Goal: Task Accomplishment & Management: Use online tool/utility

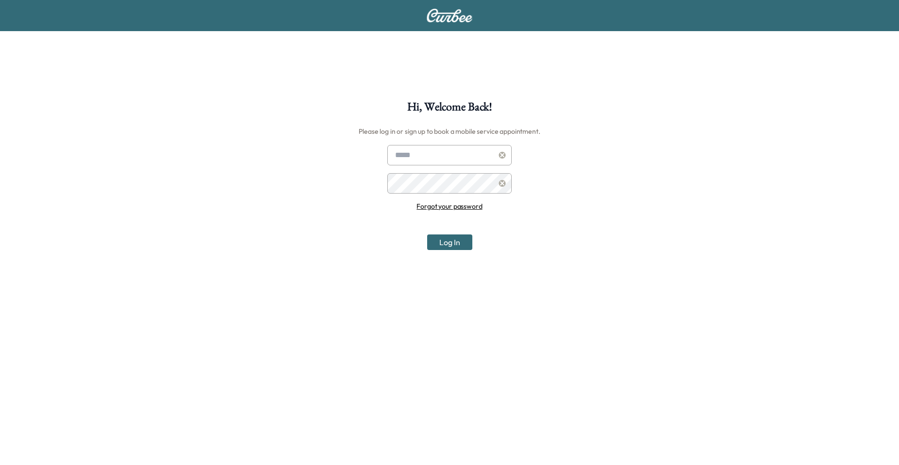
type input "**********"
click at [465, 240] on button "Log In" at bounding box center [449, 242] width 45 height 16
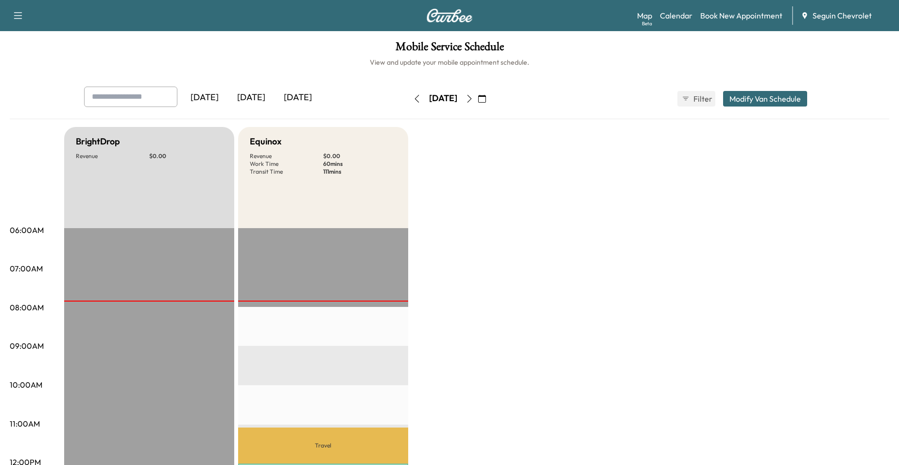
click at [472, 100] on icon "button" at bounding box center [469, 99] width 4 height 8
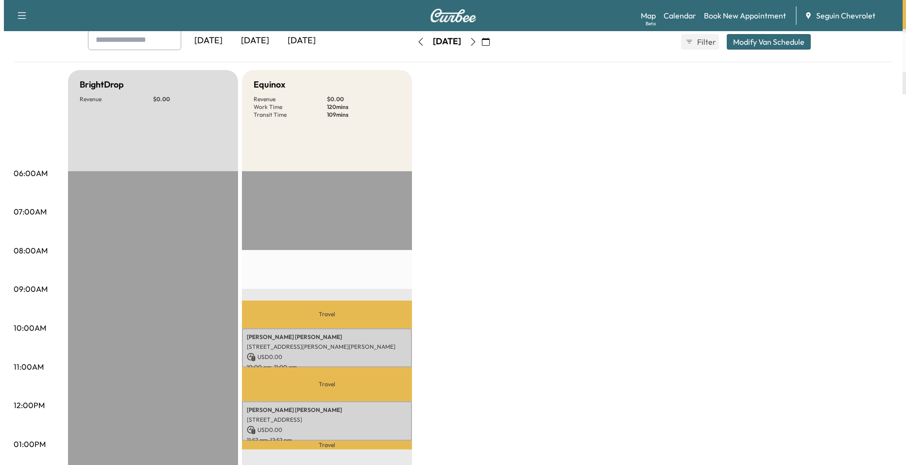
scroll to position [146, 0]
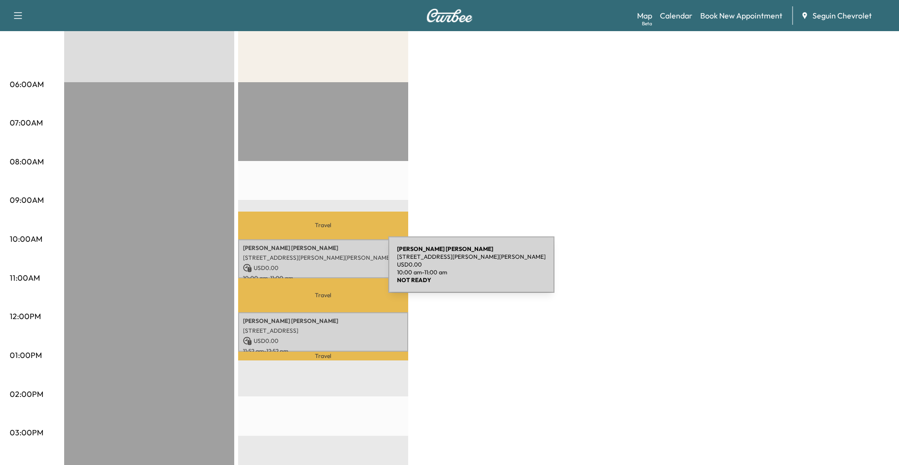
click at [315, 270] on div "[PERSON_NAME] [STREET_ADDRESS][PERSON_NAME][PERSON_NAME] USD 0.00 10:00 am - 11…" at bounding box center [323, 258] width 170 height 39
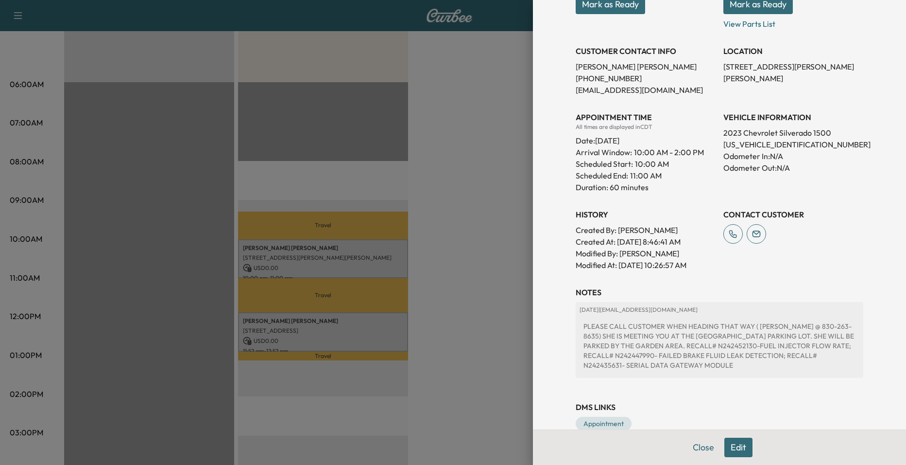
scroll to position [187, 0]
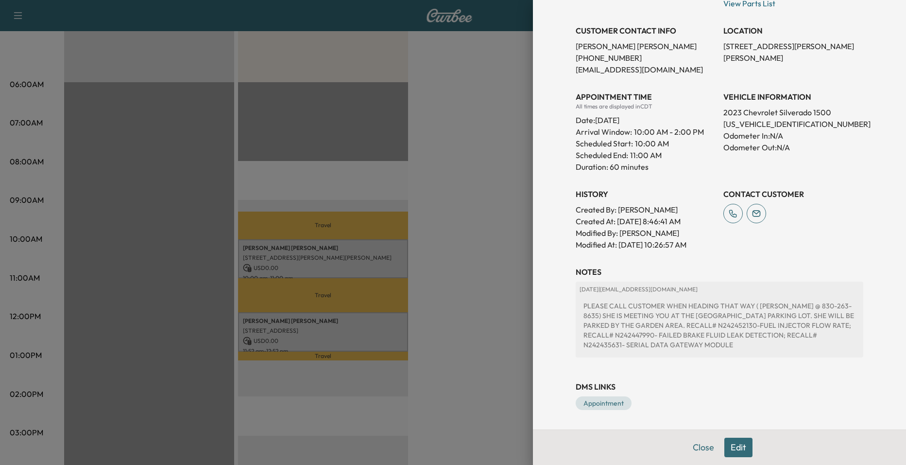
click at [490, 308] on div at bounding box center [453, 232] width 906 height 465
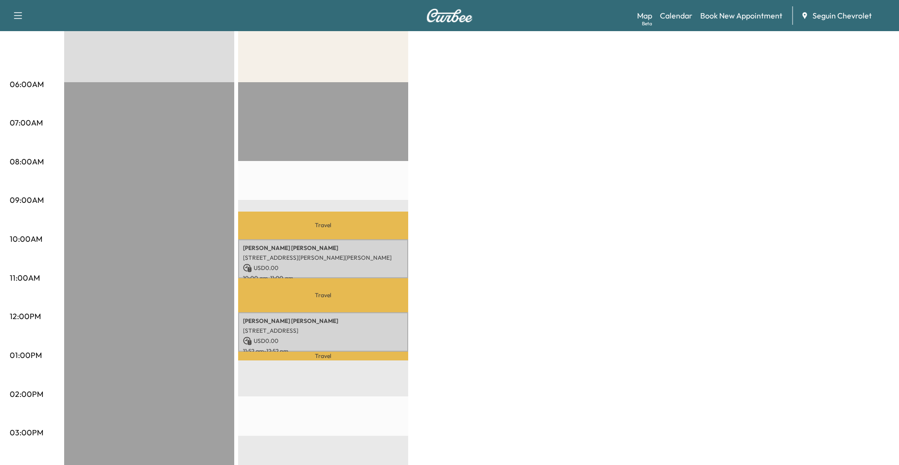
click at [338, 303] on p "Travel" at bounding box center [323, 295] width 170 height 34
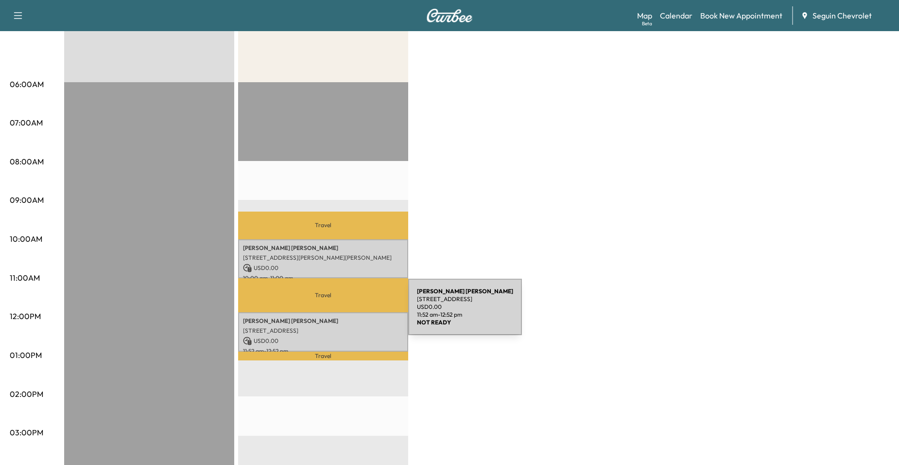
click at [335, 312] on div "[PERSON_NAME] [PERSON_NAME] [STREET_ADDRESS] USD 0.00 11:52 am - 12:52 pm" at bounding box center [323, 331] width 170 height 39
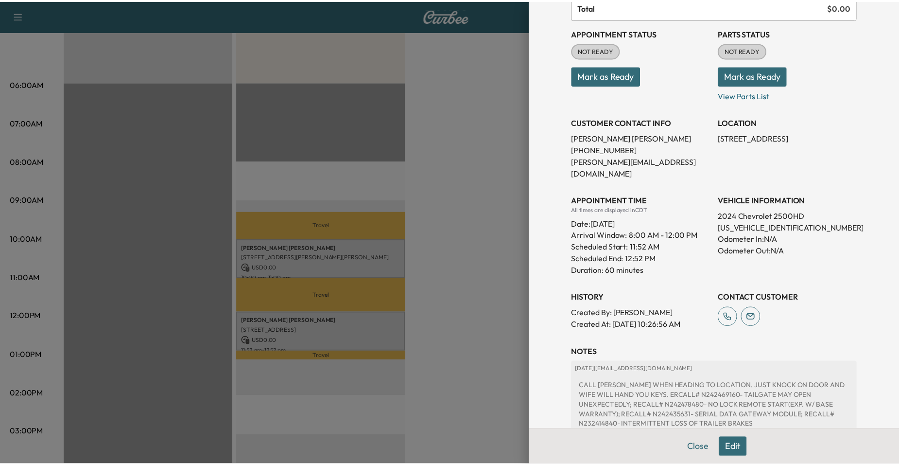
scroll to position [97, 0]
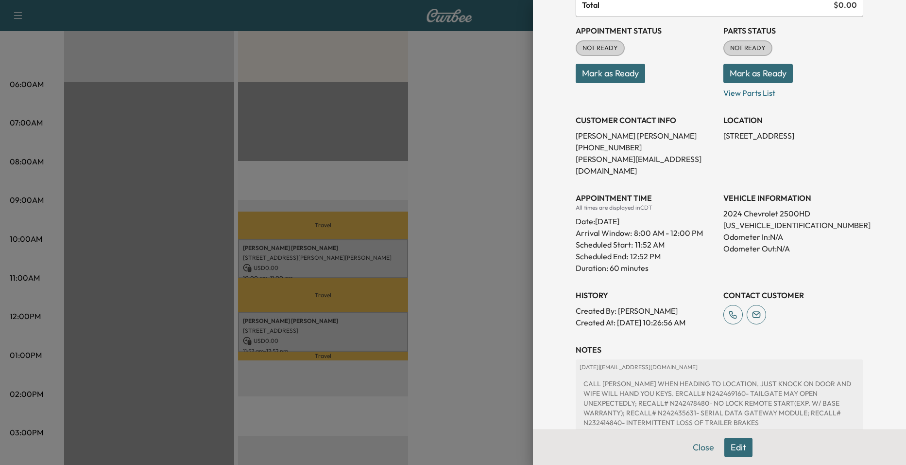
click at [503, 320] on div at bounding box center [453, 232] width 906 height 465
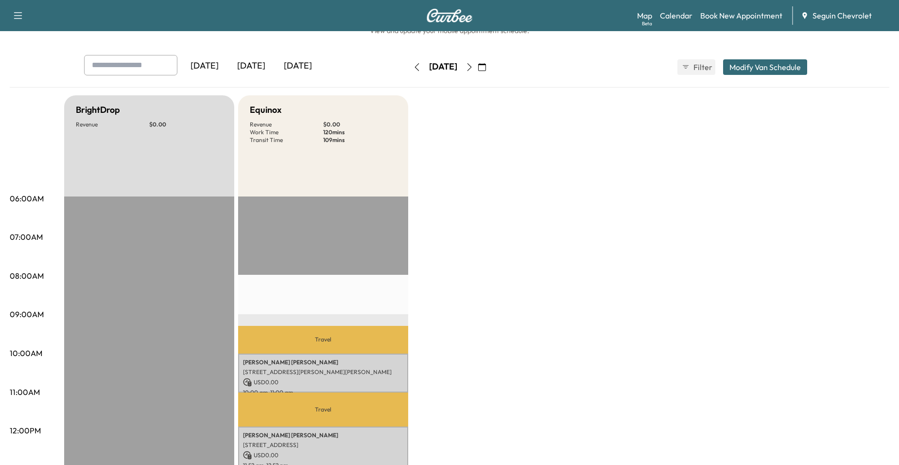
scroll to position [0, 0]
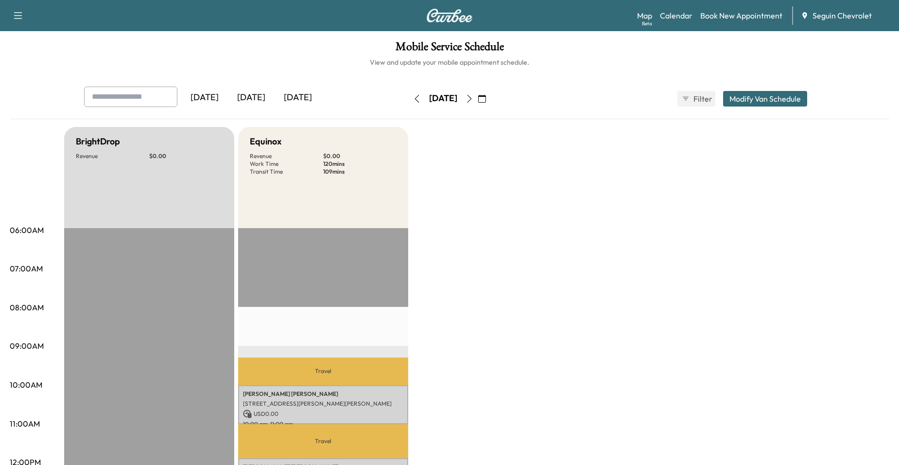
click at [473, 99] on icon "button" at bounding box center [470, 99] width 8 height 8
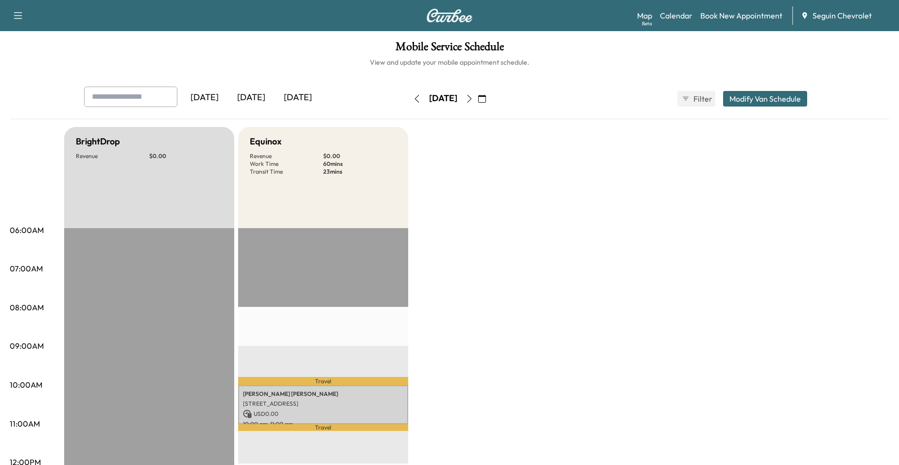
click at [486, 101] on icon "button" at bounding box center [482, 99] width 8 height 8
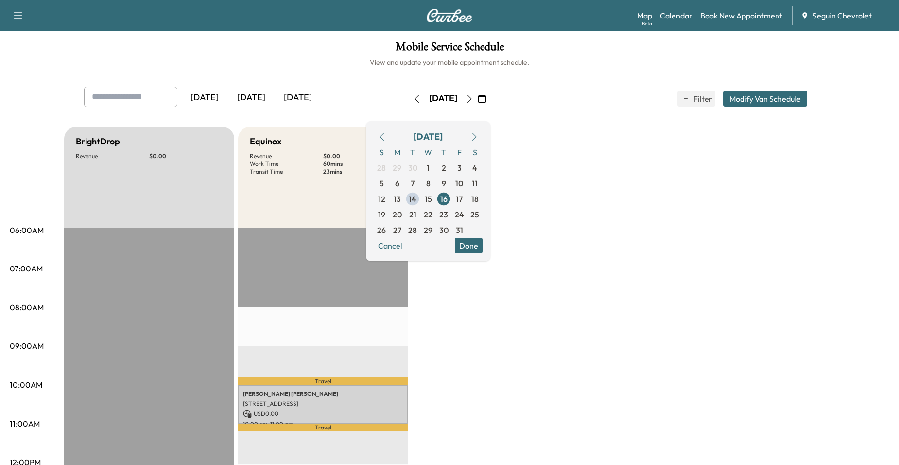
click at [473, 101] on icon "button" at bounding box center [470, 99] width 8 height 8
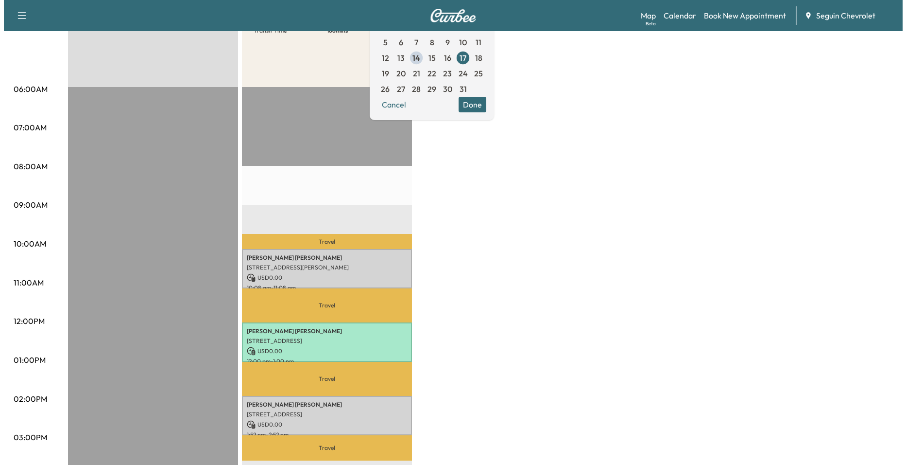
scroll to position [146, 0]
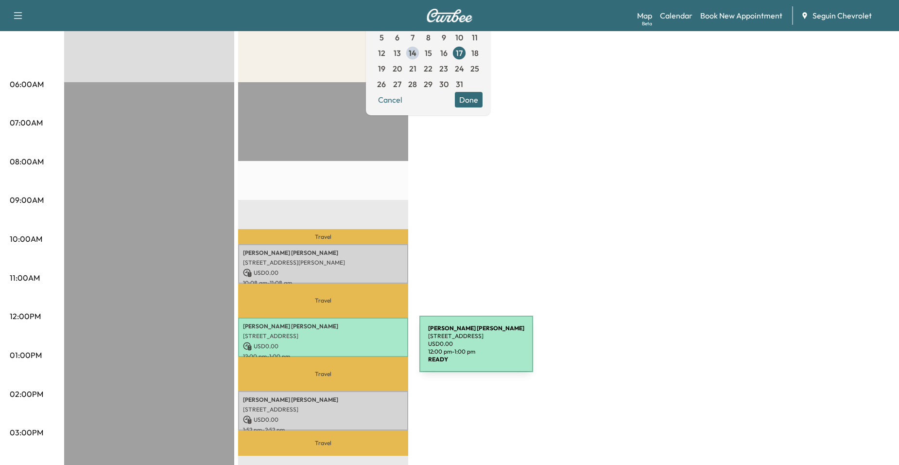
click at [346, 352] on p "12:00 pm - 1:00 pm" at bounding box center [323, 356] width 160 height 8
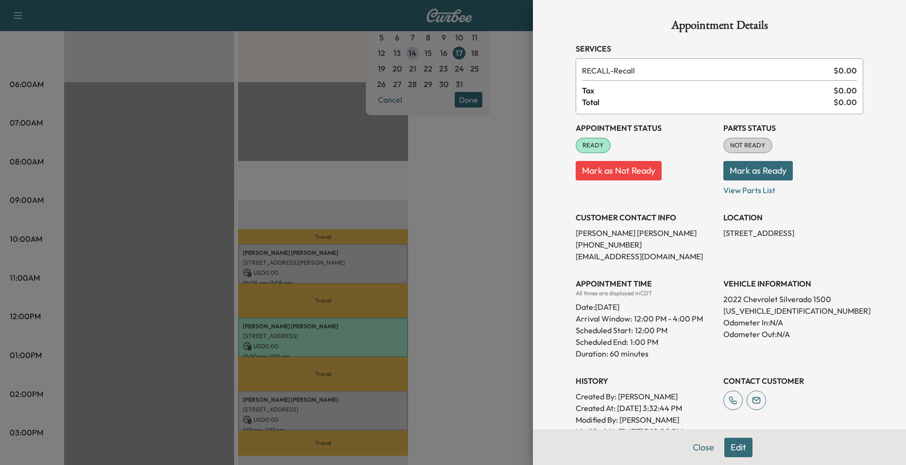
click at [472, 365] on div at bounding box center [453, 232] width 906 height 465
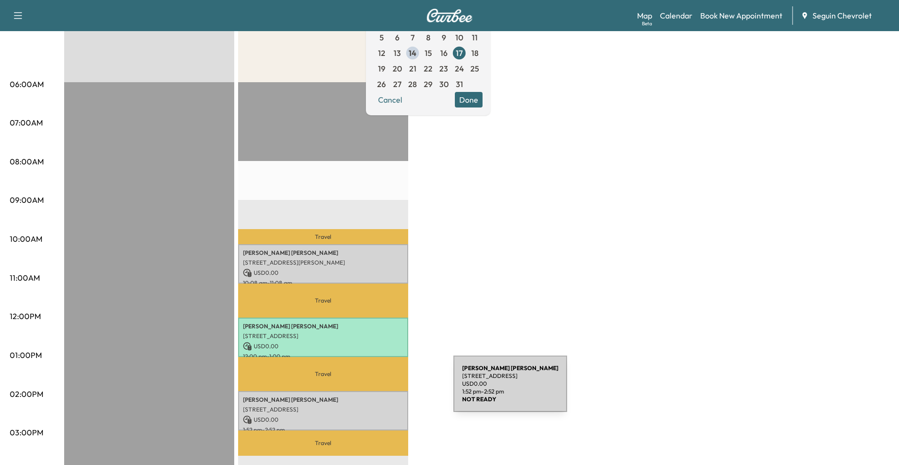
click at [380, 391] on div "[PERSON_NAME] [STREET_ADDRESS] USD 0.00 1:52 pm - 2:52 pm" at bounding box center [323, 410] width 170 height 39
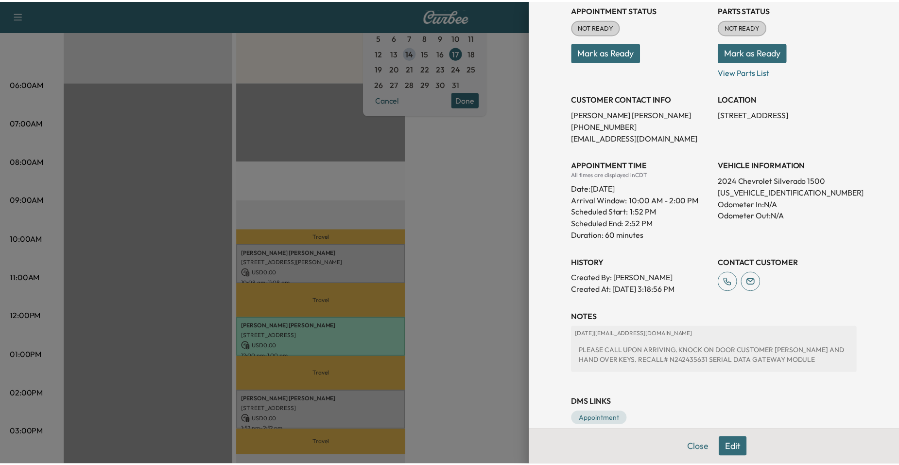
scroll to position [134, 0]
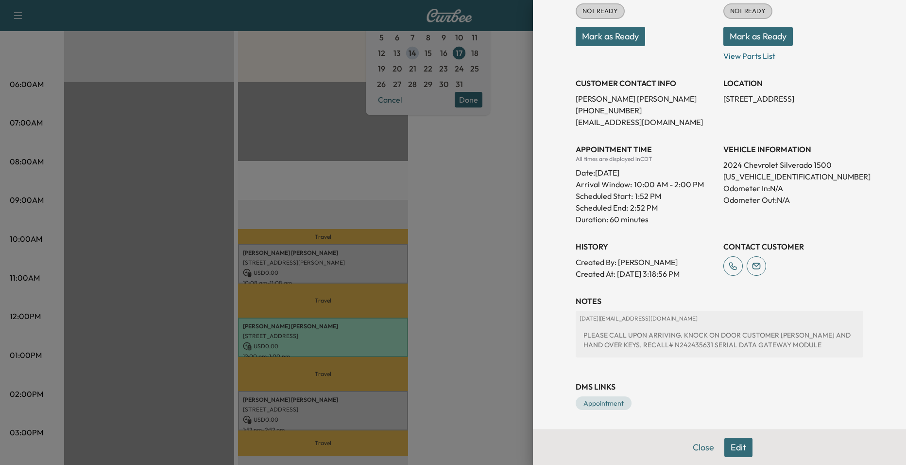
click at [483, 321] on div at bounding box center [453, 232] width 906 height 465
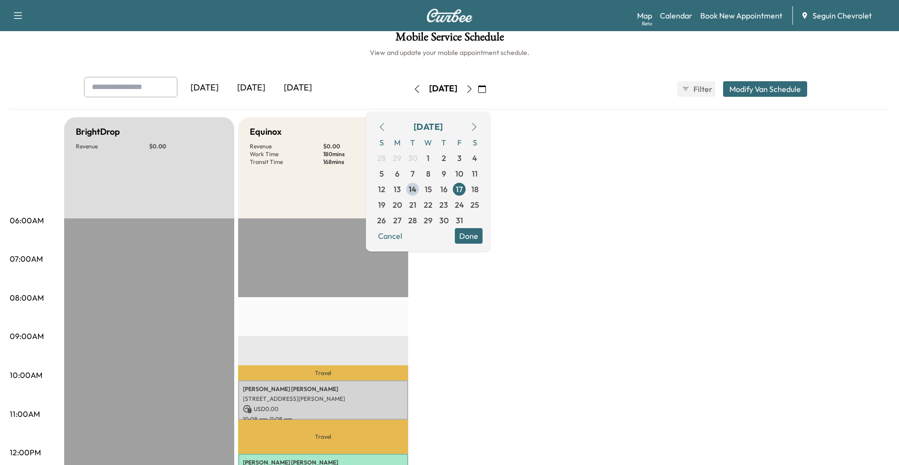
scroll to position [0, 0]
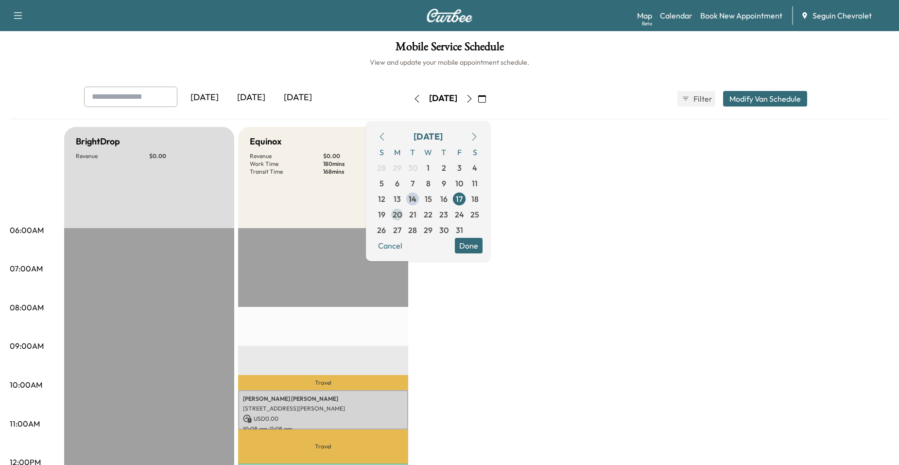
click at [402, 210] on span "20" at bounding box center [397, 214] width 9 height 12
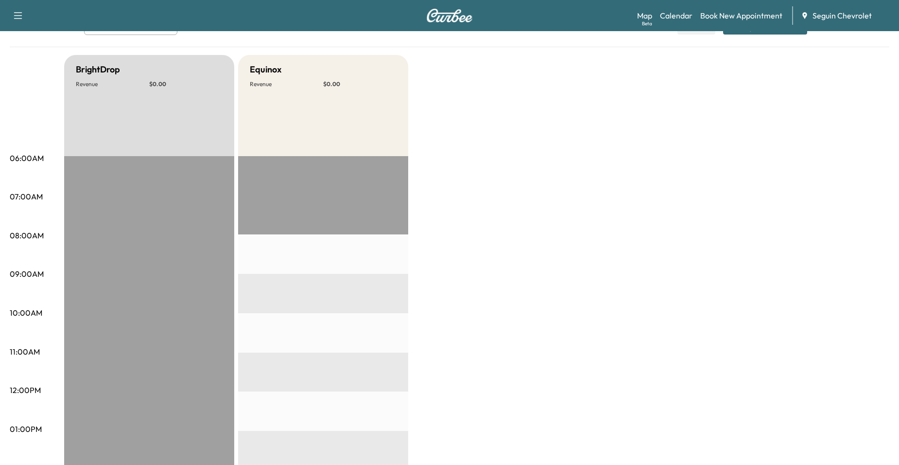
scroll to position [49, 0]
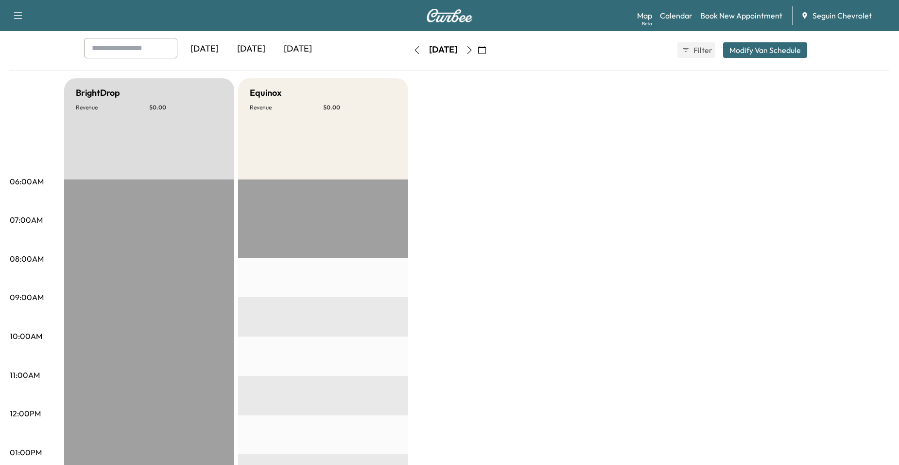
click at [486, 47] on icon "button" at bounding box center [482, 50] width 8 height 8
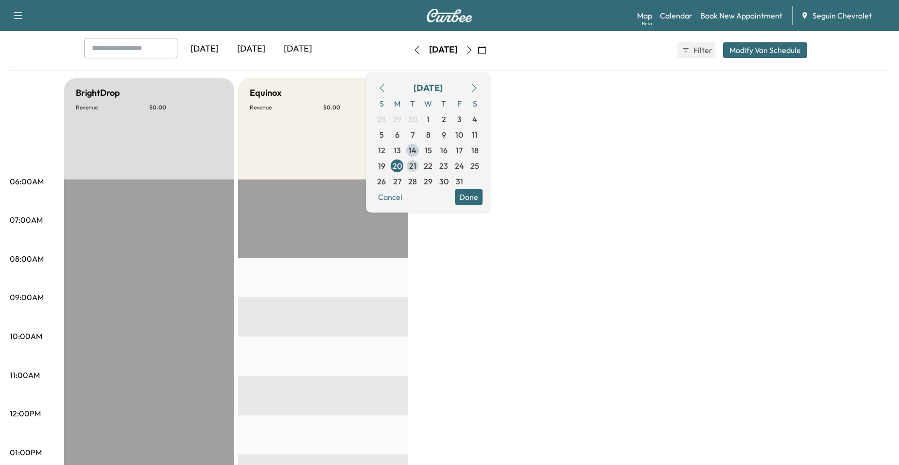
click at [416, 163] on span "21" at bounding box center [412, 166] width 7 height 12
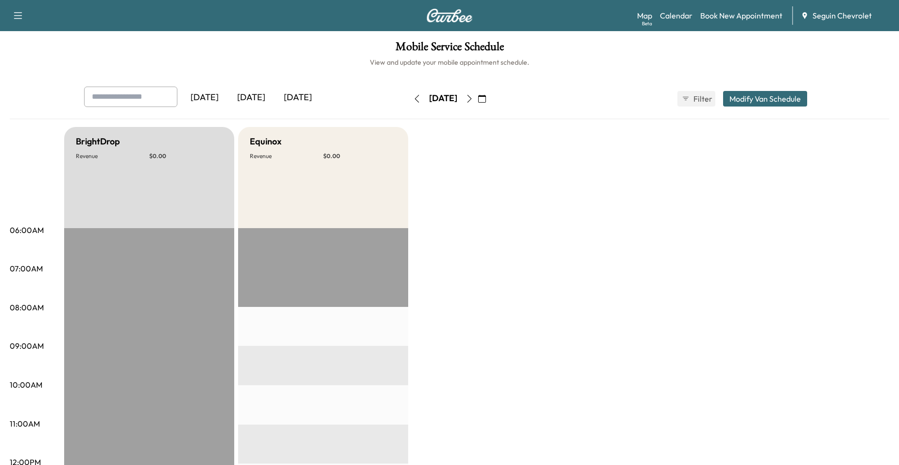
click at [486, 101] on icon "button" at bounding box center [482, 99] width 8 height 8
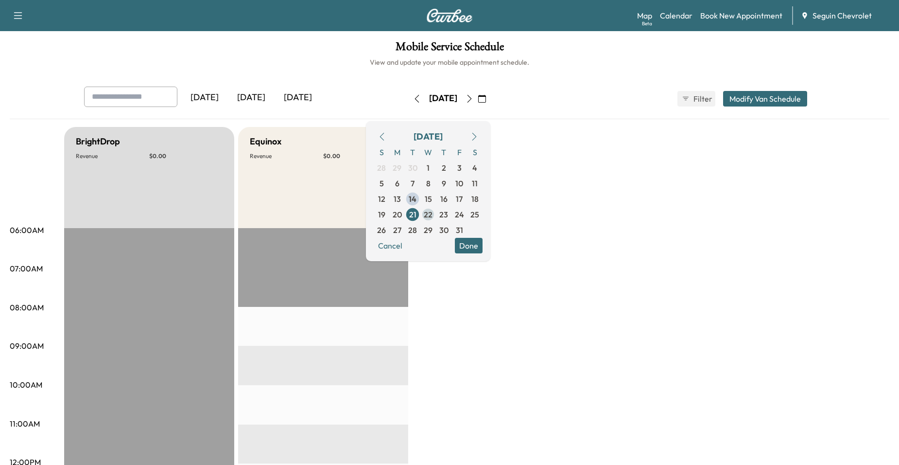
click at [432, 215] on span "22" at bounding box center [428, 214] width 9 height 12
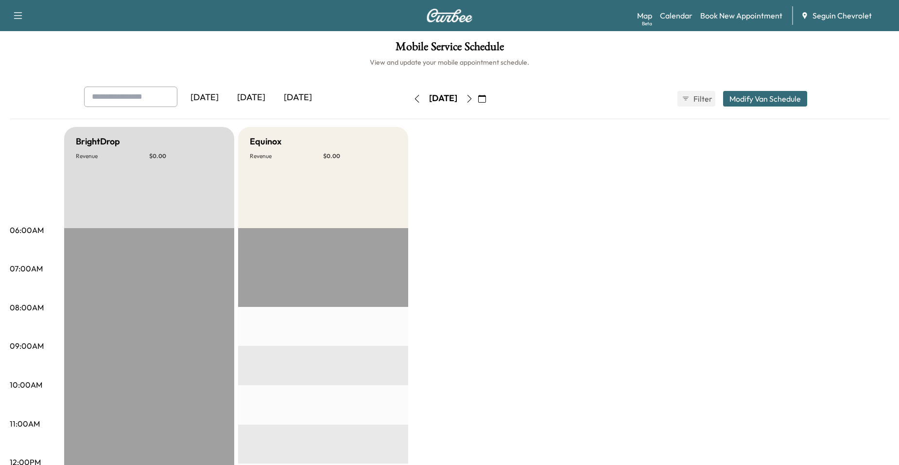
click at [490, 101] on button "button" at bounding box center [482, 99] width 17 height 16
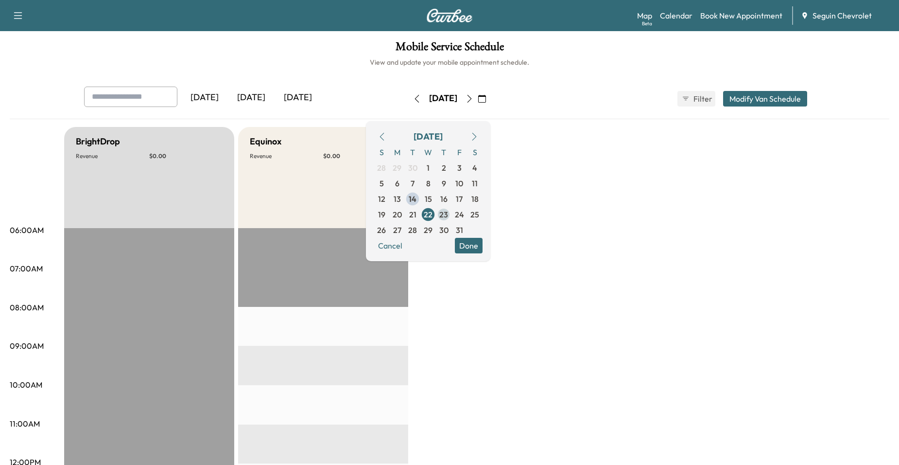
click at [451, 216] on span "23" at bounding box center [444, 215] width 16 height 16
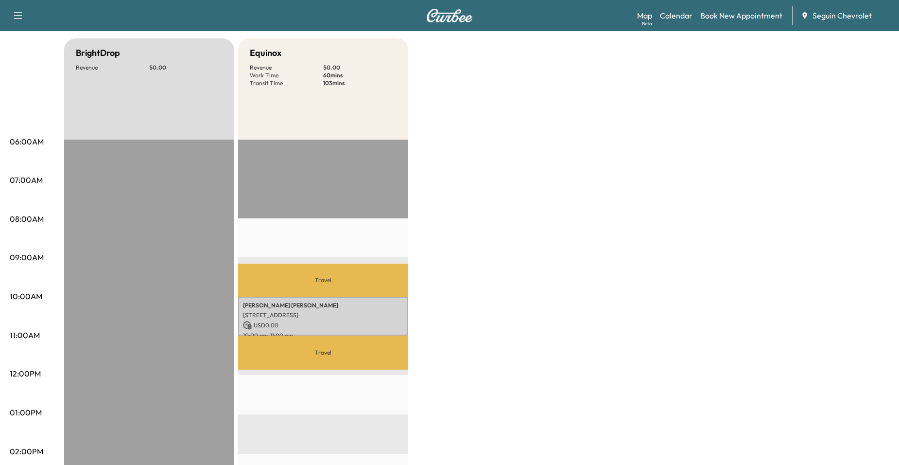
scroll to position [97, 0]
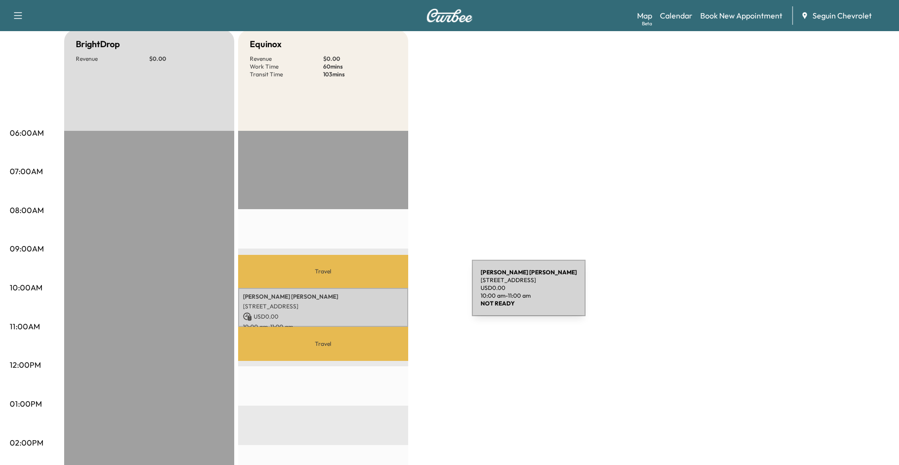
click at [399, 293] on p "[PERSON_NAME]" at bounding box center [323, 297] width 160 height 8
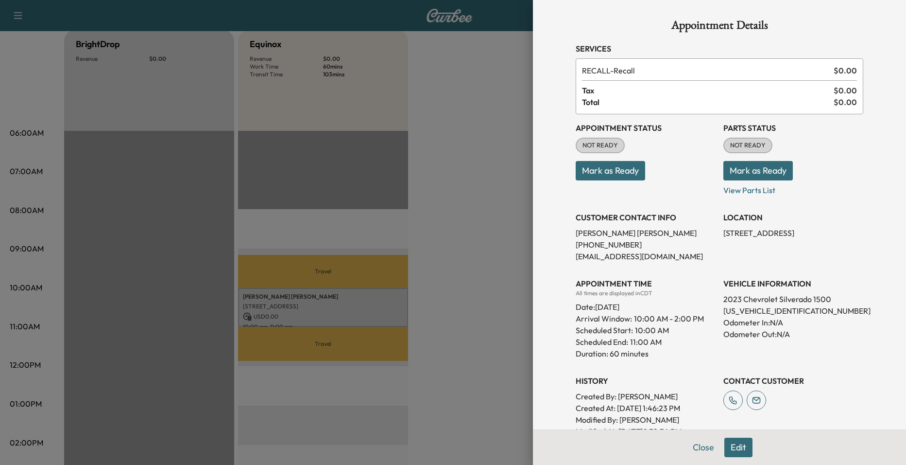
click at [432, 280] on div at bounding box center [453, 232] width 906 height 465
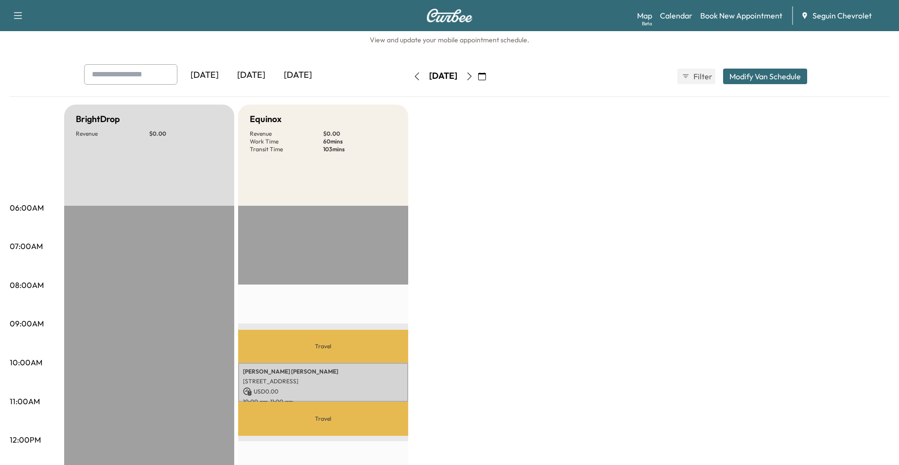
scroll to position [0, 0]
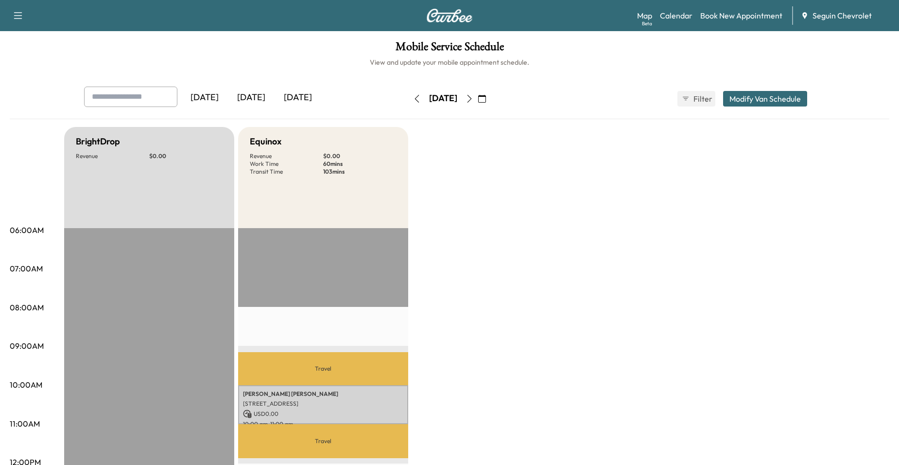
click at [486, 99] on icon "button" at bounding box center [482, 99] width 8 height 8
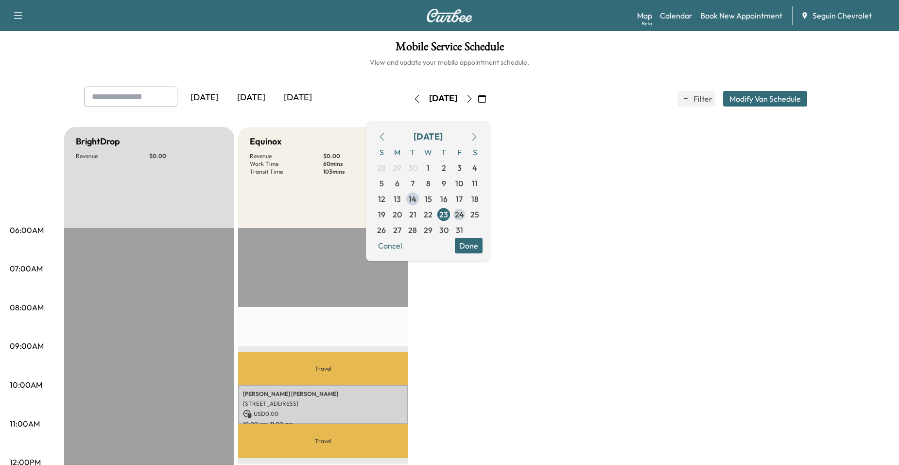
click at [464, 211] on span "24" at bounding box center [459, 214] width 9 height 12
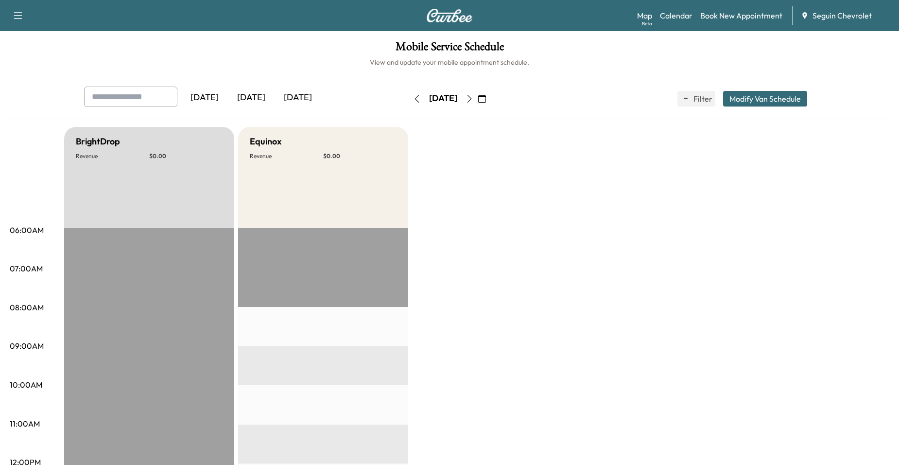
click at [472, 98] on icon "button" at bounding box center [469, 99] width 4 height 8
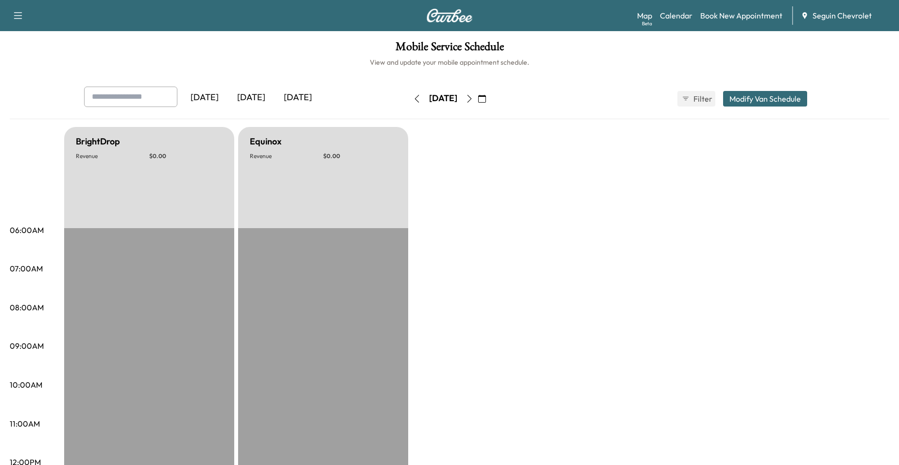
click at [486, 100] on icon "button" at bounding box center [482, 99] width 8 height 8
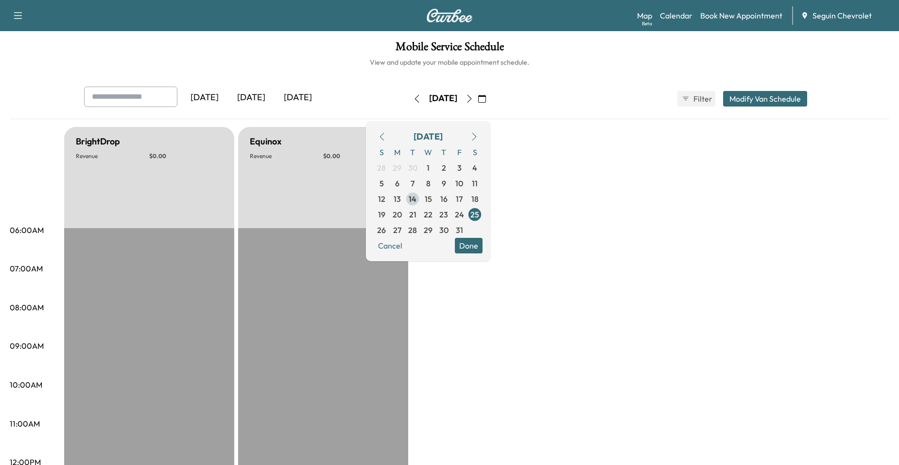
click at [416, 193] on span "14" at bounding box center [413, 199] width 8 height 12
